Goal: Transaction & Acquisition: Obtain resource

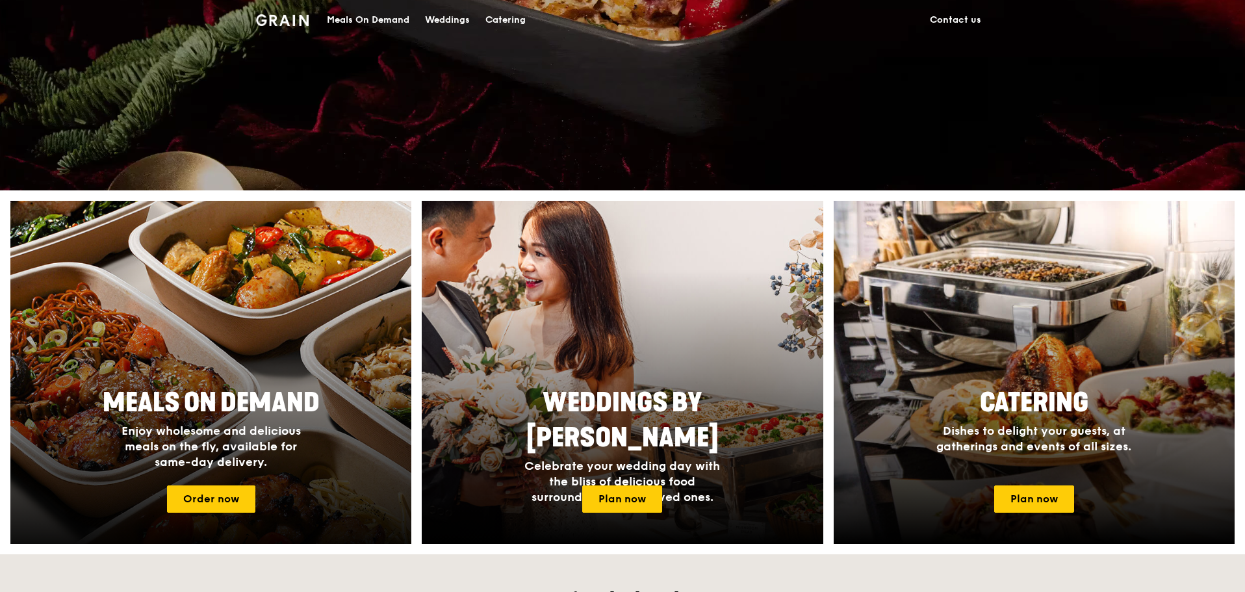
scroll to position [455, 0]
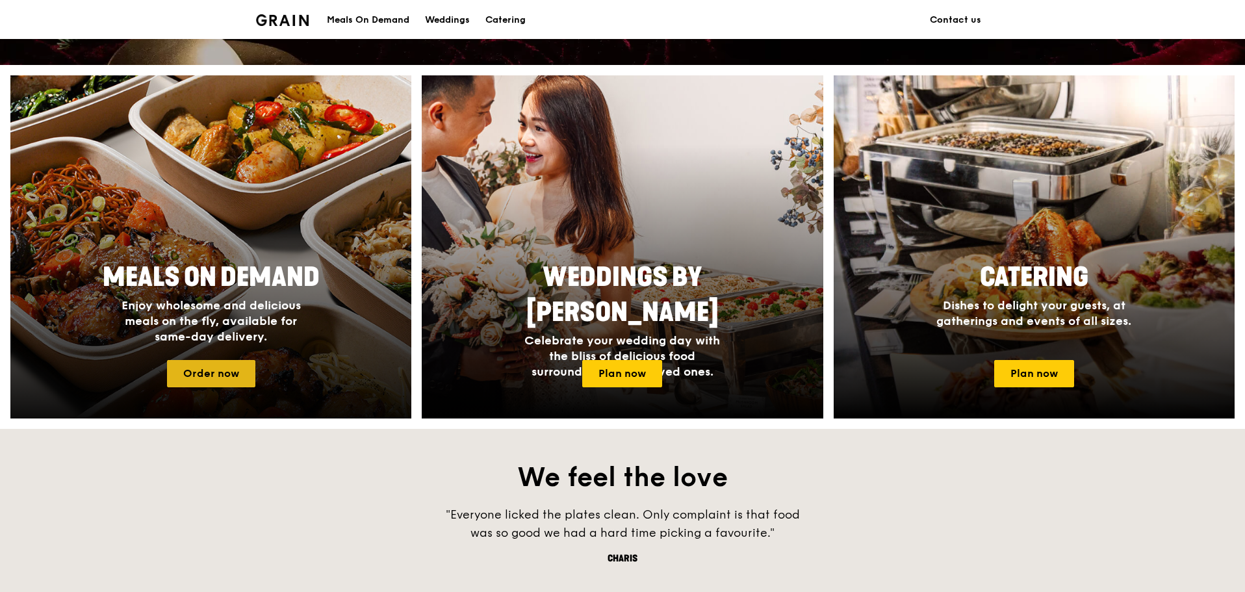
click at [244, 381] on link "Order now" at bounding box center [211, 373] width 88 height 27
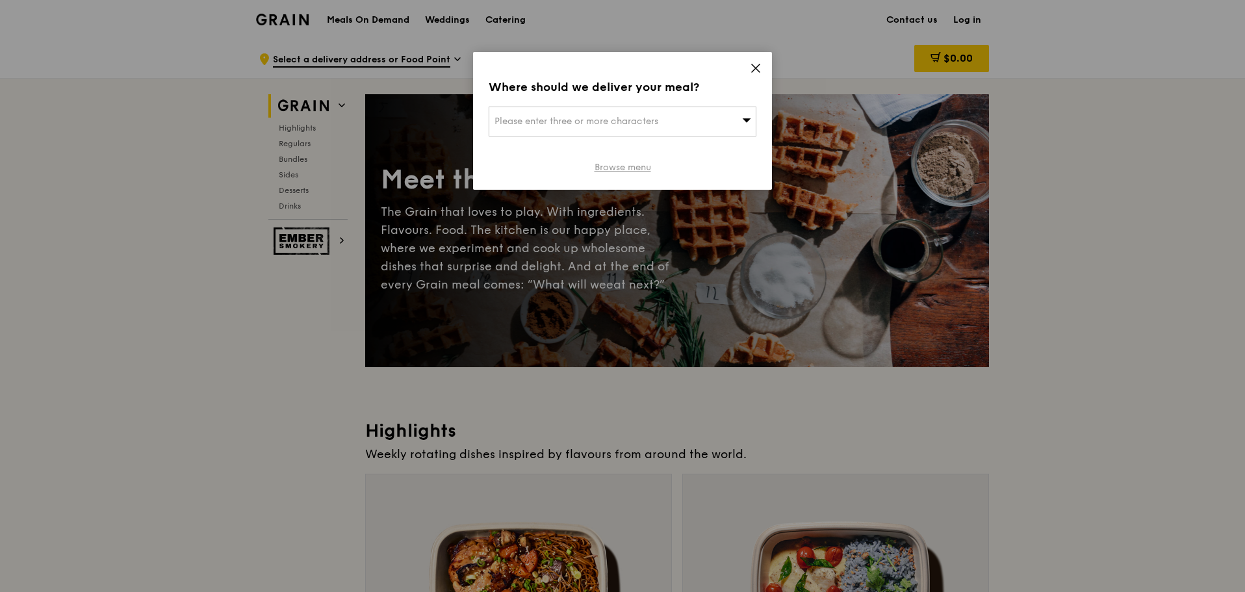
click at [623, 172] on link "Browse menu" at bounding box center [623, 167] width 57 height 13
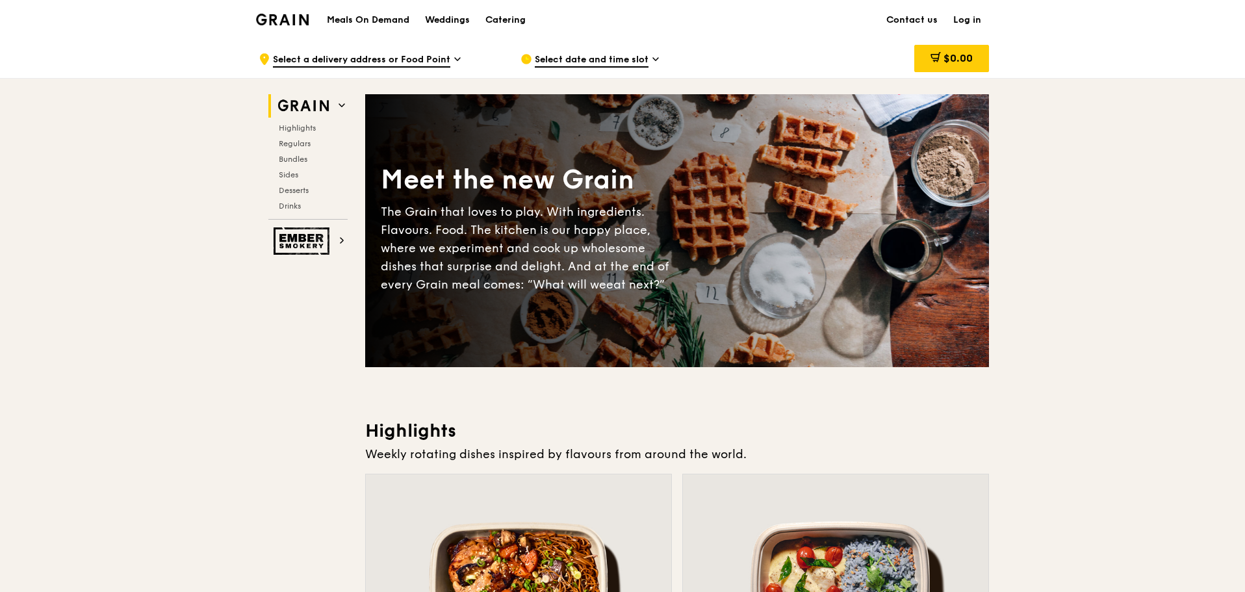
click at [348, 18] on h1 "Meals On Demand" at bounding box center [368, 20] width 83 height 13
click at [510, 27] on div "Catering" at bounding box center [505, 20] width 40 height 39
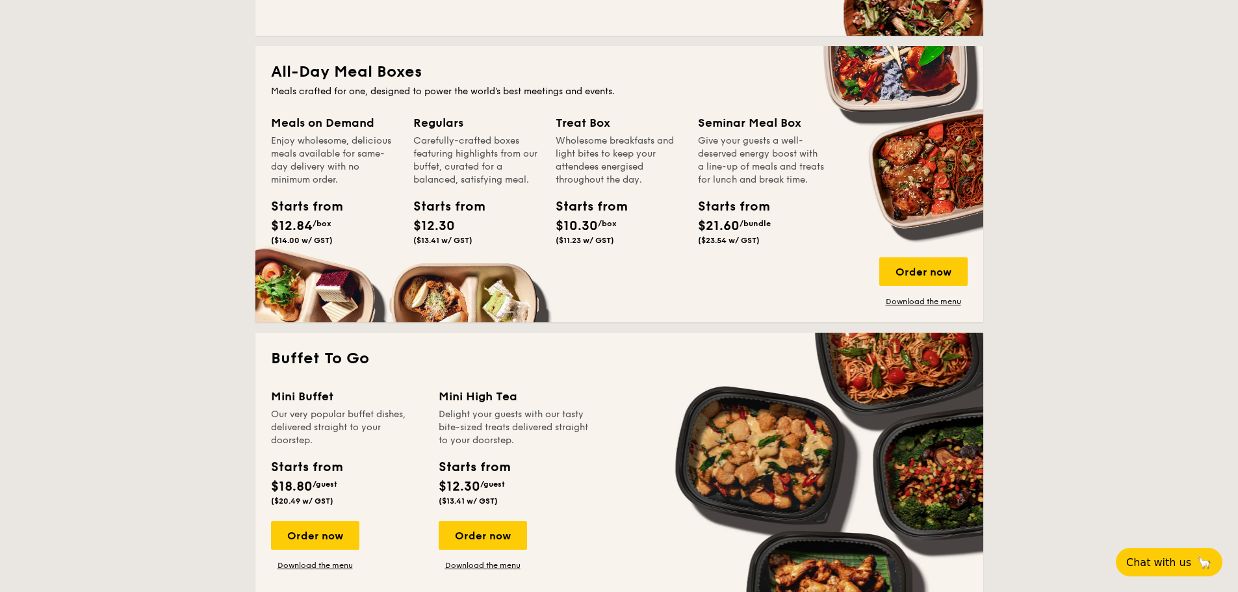
scroll to position [845, 0]
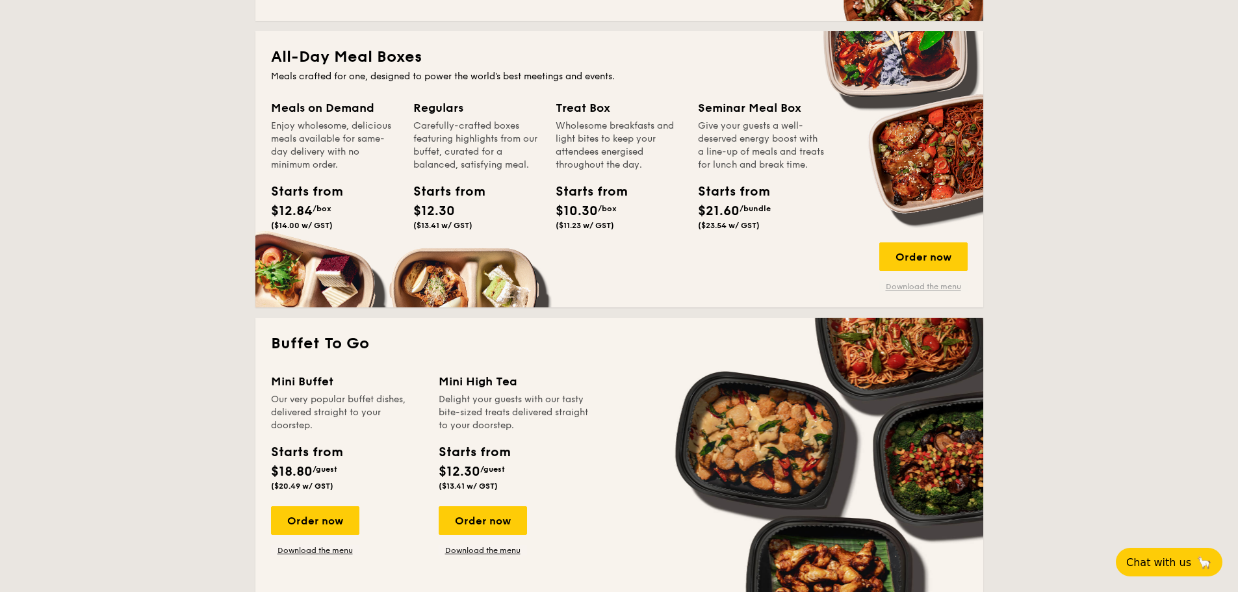
click at [931, 285] on link "Download the menu" at bounding box center [923, 286] width 88 height 10
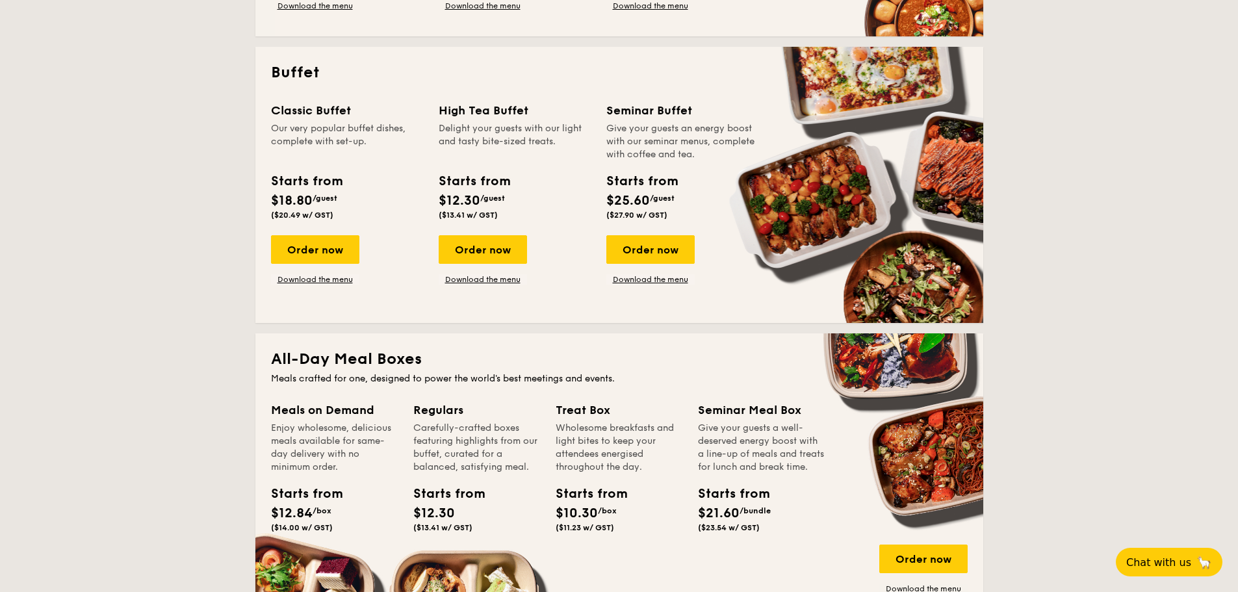
scroll to position [520, 0]
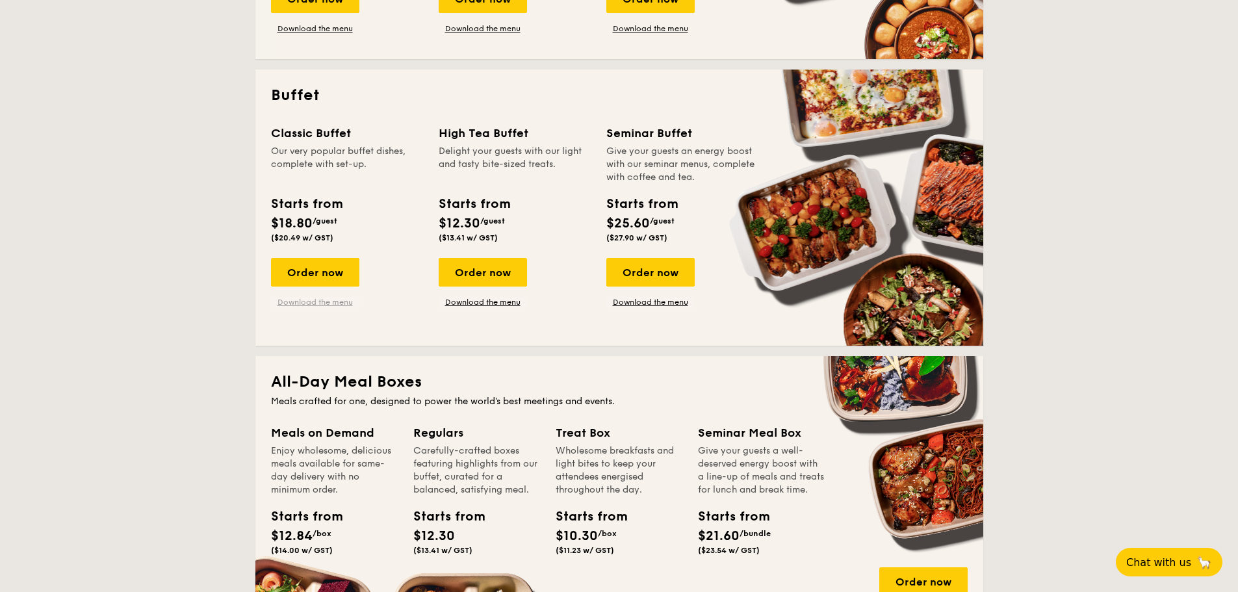
click at [334, 302] on link "Download the menu" at bounding box center [315, 302] width 88 height 10
